Goal: Task Accomplishment & Management: Manage account settings

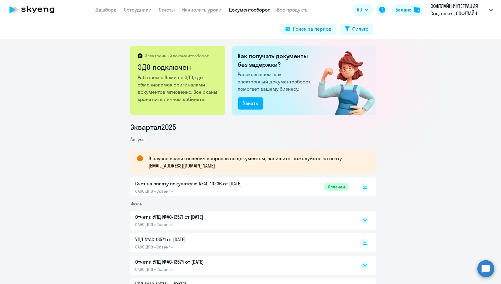
click at [449, 7] on p "СОФТЛАЙН ИНТЕГРАЦИЯ Соц. пакет, СОФТЛАЙН ИНТЕГРАЦИЯ, ООО" at bounding box center [459, 9] width 56 height 15
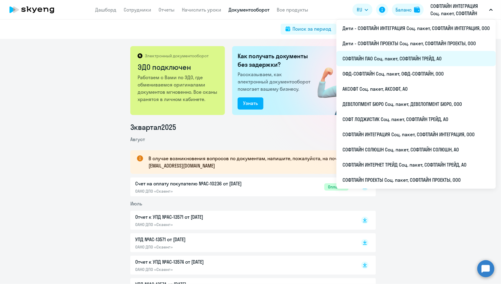
click at [347, 56] on li "СОФТЛАЙН ПАО Соц. пакет, СОФТЛАЙН ТРЕЙД, АО" at bounding box center [417, 58] width 160 height 15
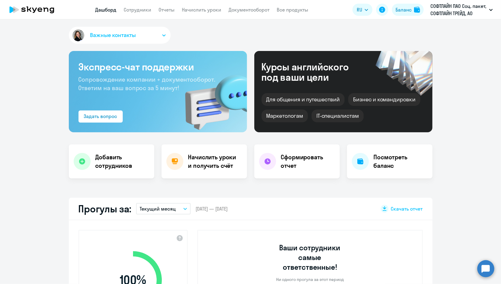
select select "30"
click at [203, 11] on link "Начислить уроки" at bounding box center [201, 10] width 39 height 6
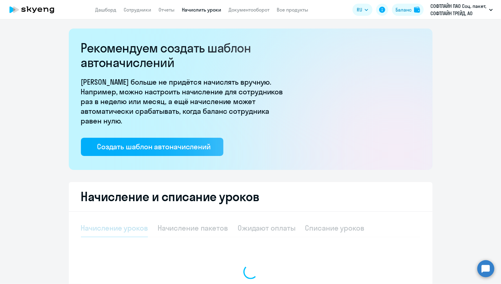
select select "10"
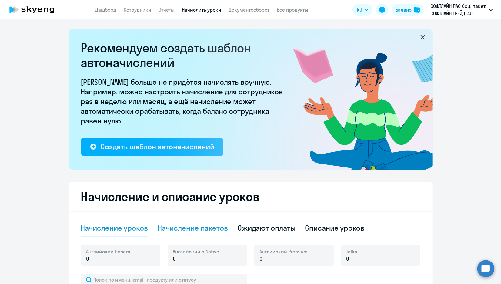
click at [193, 229] on div "Начисление пакетов" at bounding box center [193, 228] width 70 height 10
select select "10"
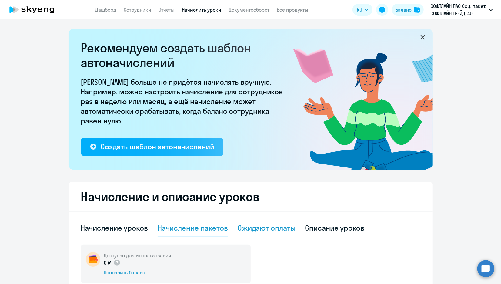
click at [272, 230] on div "Ожидают оплаты" at bounding box center [267, 228] width 58 height 10
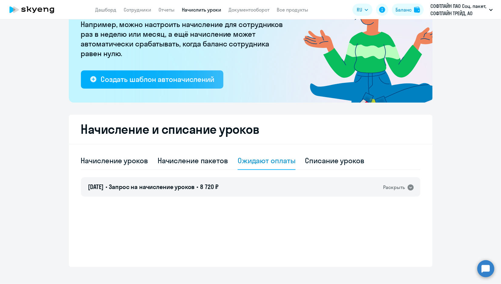
scroll to position [75, 0]
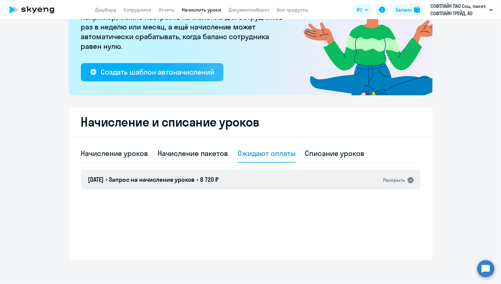
click at [398, 188] on div "[DATE] • Запрос на начисление уроков • 8 720 ₽ Раскрыть" at bounding box center [251, 179] width 340 height 19
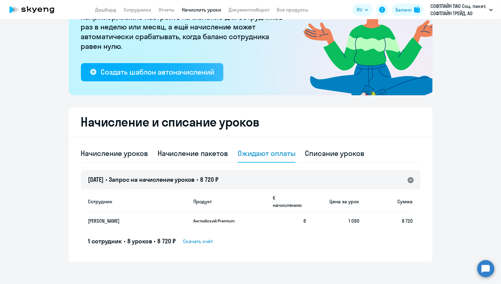
scroll to position [0, 0]
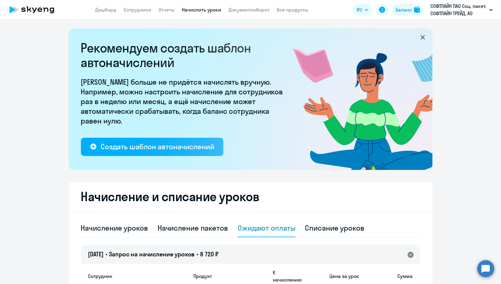
click at [24, 8] on icon at bounding box center [23, 10] width 4 height 4
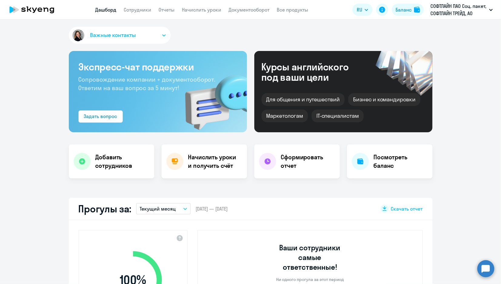
select select "30"
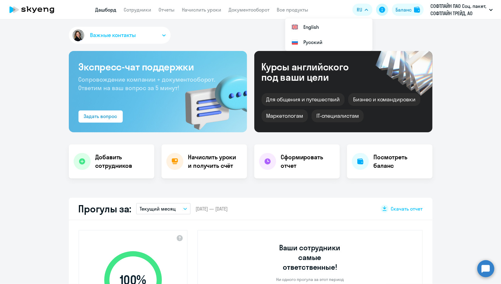
click at [385, 8] on icon at bounding box center [382, 10] width 6 height 6
